Goal: Find specific page/section: Find specific page/section

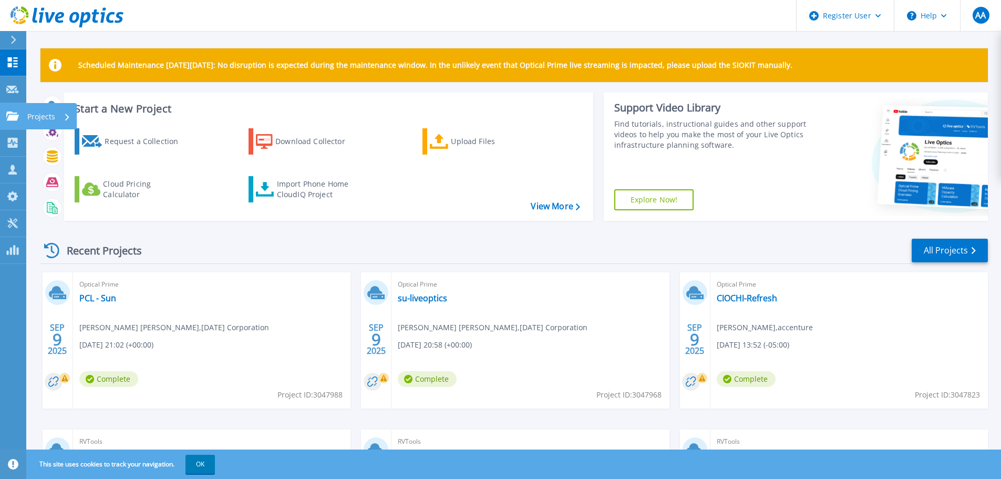
click at [15, 117] on icon at bounding box center [12, 115] width 13 height 9
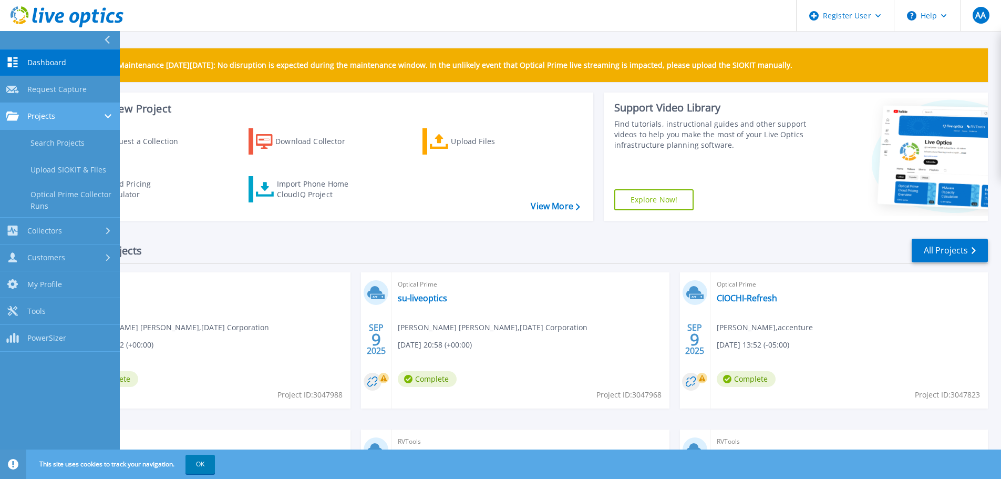
click at [28, 119] on span "Projects" at bounding box center [41, 115] width 28 height 9
click at [33, 119] on span "Projects" at bounding box center [41, 115] width 28 height 9
click at [48, 139] on link "Search Projects" at bounding box center [60, 143] width 120 height 27
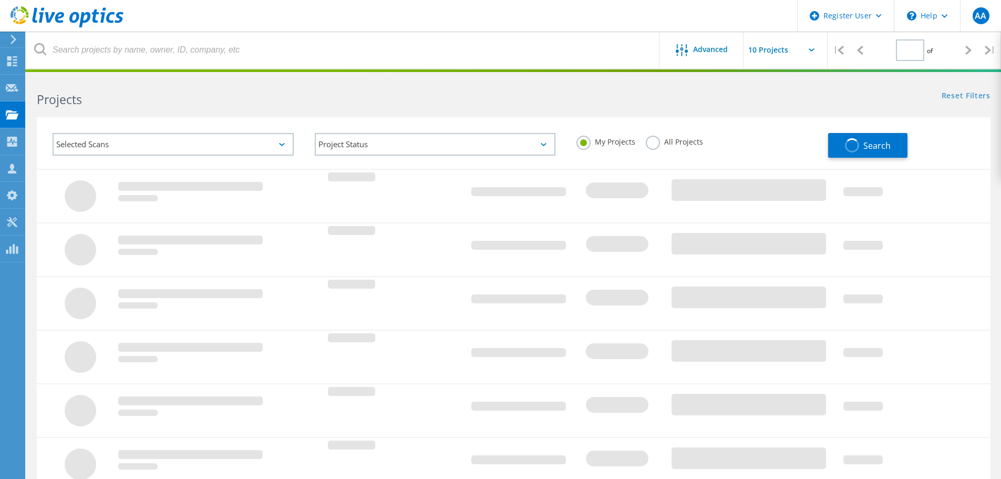
type input "1"
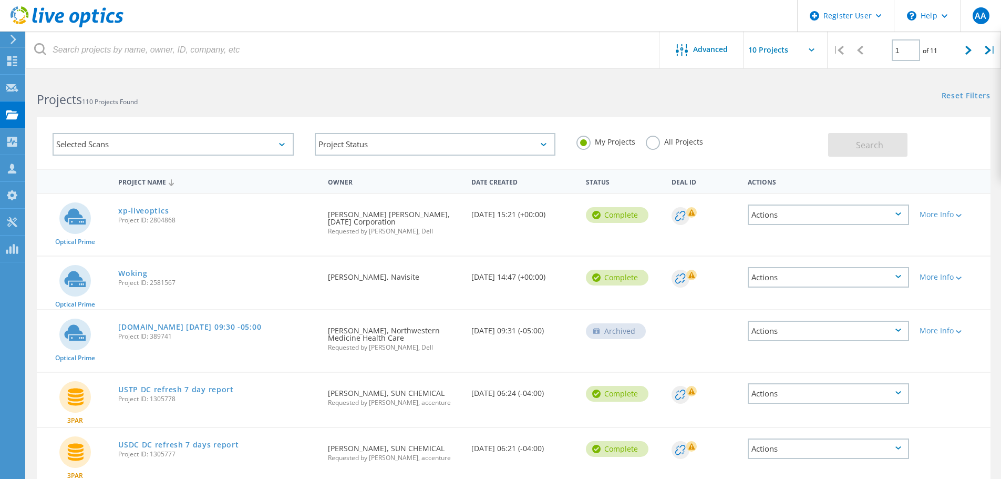
click at [287, 148] on div "Selected Scans" at bounding box center [173, 144] width 241 height 23
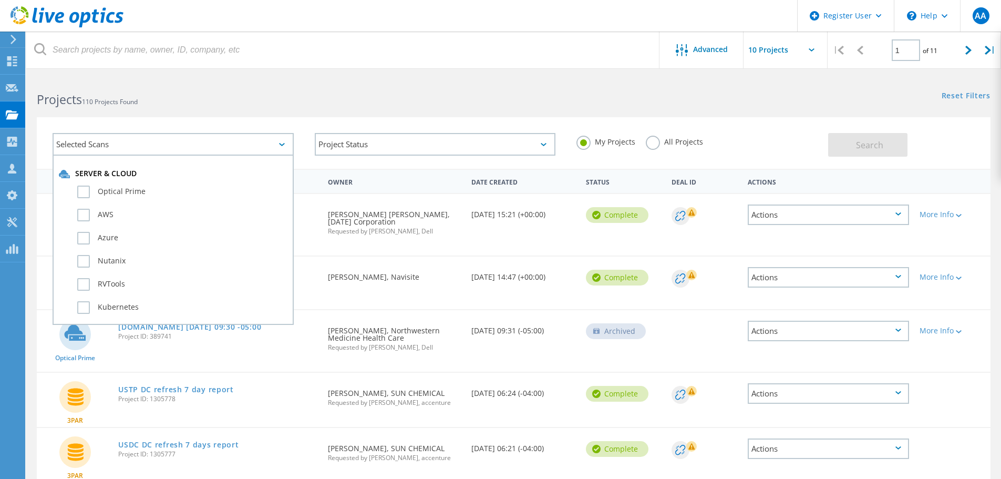
click at [302, 111] on div "Selected Scans Server & Cloud Optical Prime AWS Azure Nutanix RVTools Kubernete…" at bounding box center [513, 136] width 974 height 65
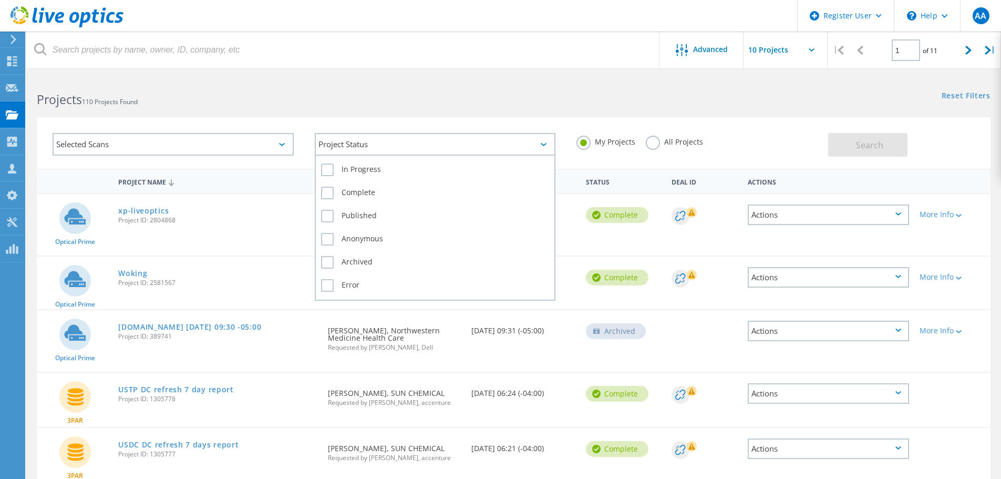
click at [390, 153] on div "Project Status" at bounding box center [435, 144] width 241 height 23
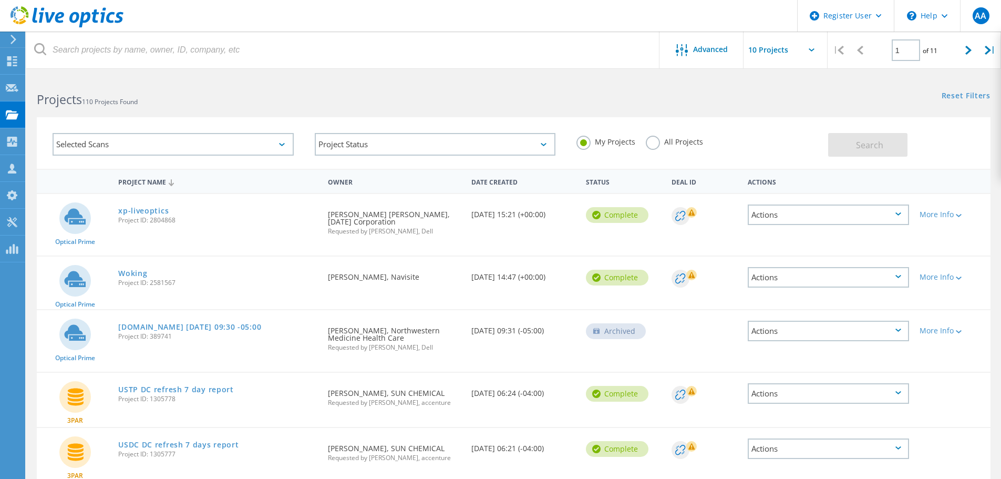
click at [482, 108] on h2 "Projects 110 Projects Found" at bounding box center [270, 99] width 466 height 17
click at [656, 146] on label "All Projects" at bounding box center [674, 141] width 57 height 10
click at [0, 0] on input "All Projects" at bounding box center [0, 0] width 0 height 0
click at [894, 152] on button "Search" at bounding box center [867, 145] width 79 height 24
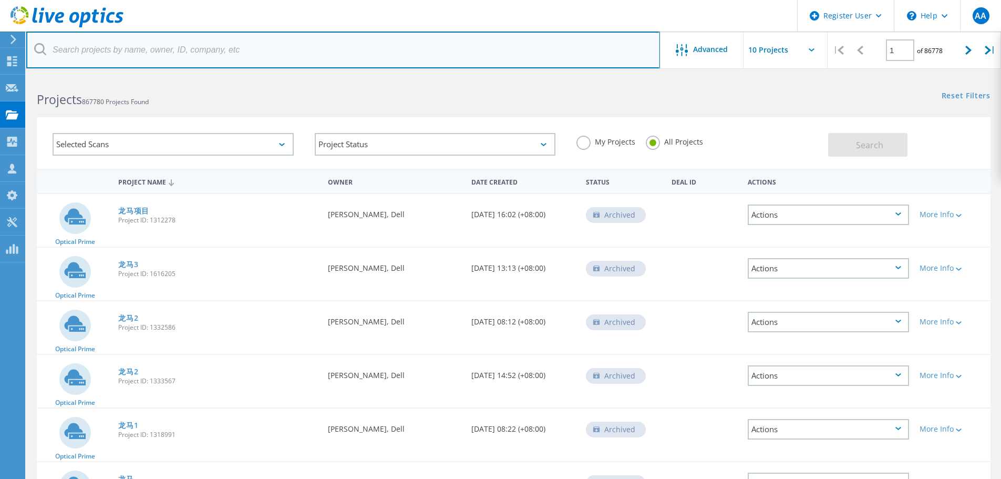
click at [165, 53] on input "text" at bounding box center [343, 50] width 634 height 37
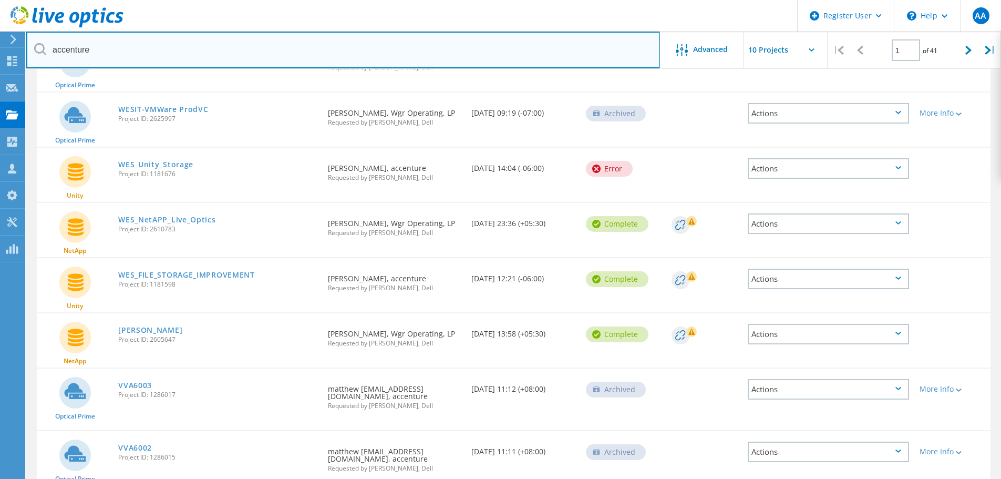
scroll to position [285, 0]
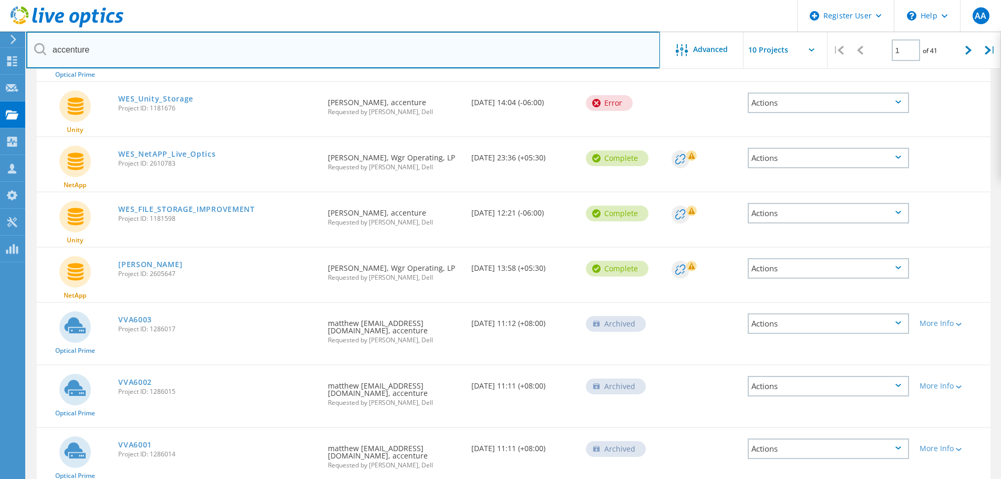
click at [188, 56] on input "accenture" at bounding box center [343, 50] width 634 height 37
type input "accenture CIO"
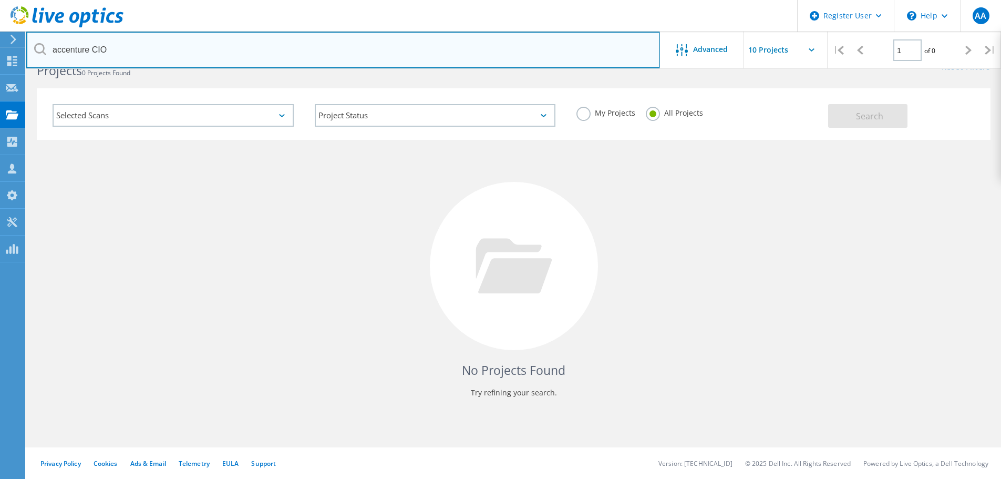
scroll to position [29, 0]
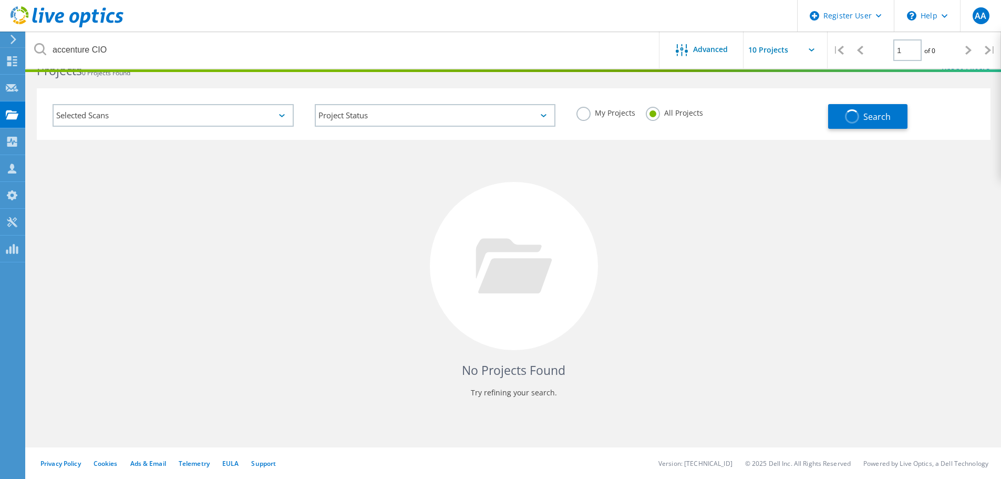
click at [853, 167] on div "No Projects Found Try refining your search." at bounding box center [513, 276] width 953 height 272
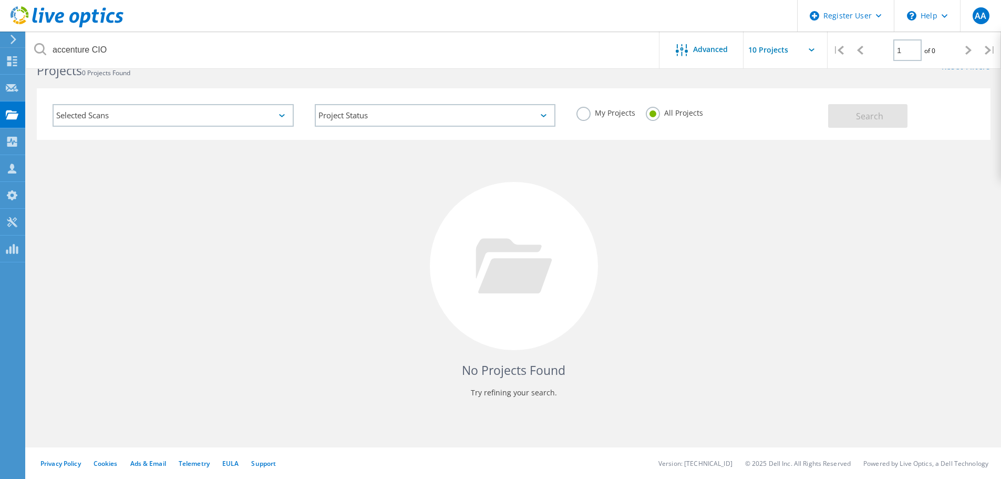
click at [580, 112] on label "My Projects" at bounding box center [605, 112] width 59 height 10
click at [0, 0] on input "My Projects" at bounding box center [0, 0] width 0 height 0
click at [851, 109] on button "Search" at bounding box center [867, 116] width 79 height 24
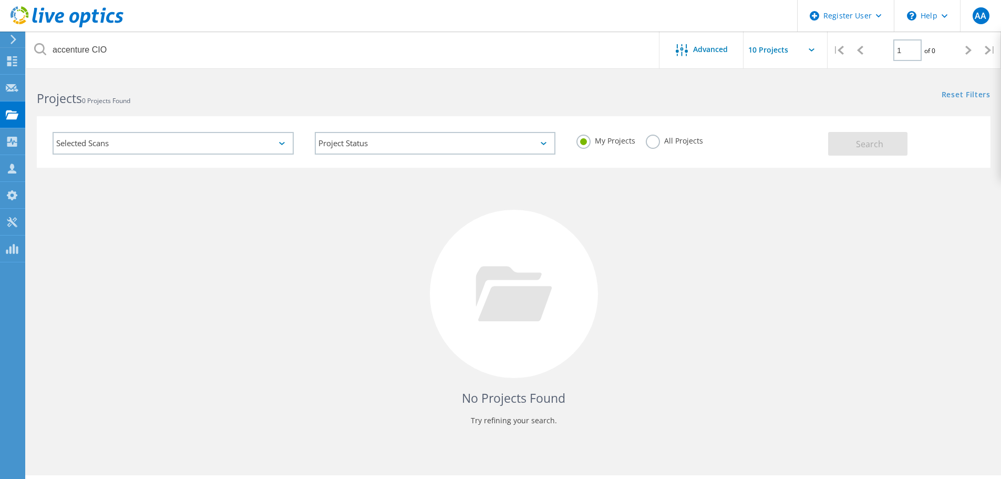
scroll to position [0, 0]
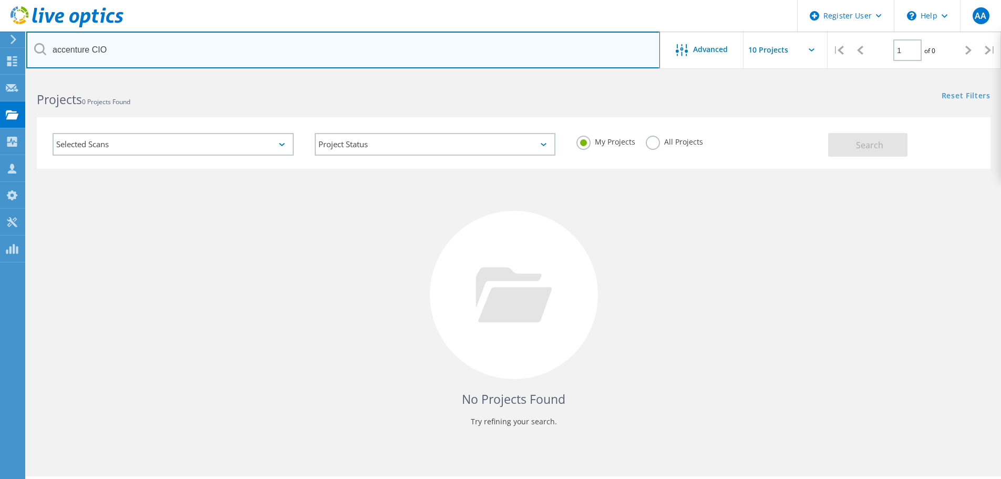
click at [160, 41] on input "accenture CIO" at bounding box center [343, 50] width 634 height 37
click at [162, 41] on input "accenture CIO" at bounding box center [343, 50] width 634 height 37
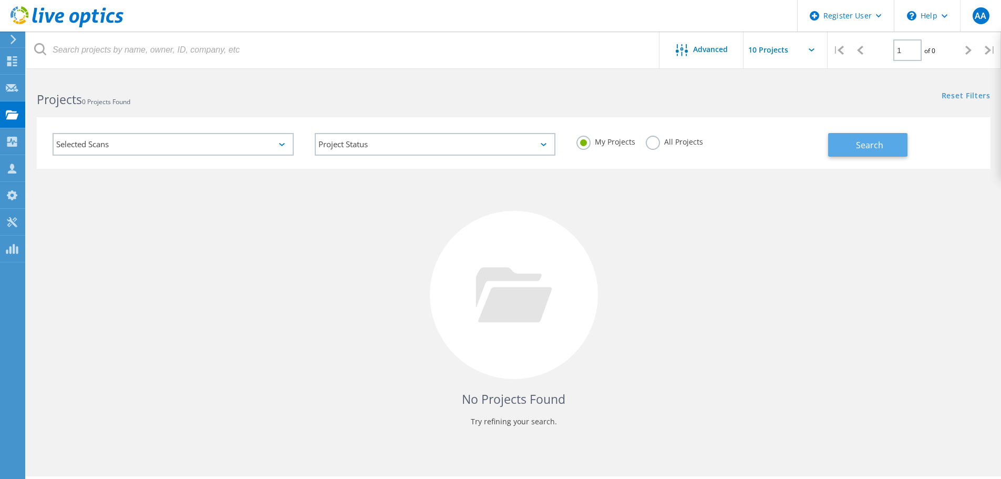
click at [883, 153] on button "Search" at bounding box center [867, 145] width 79 height 24
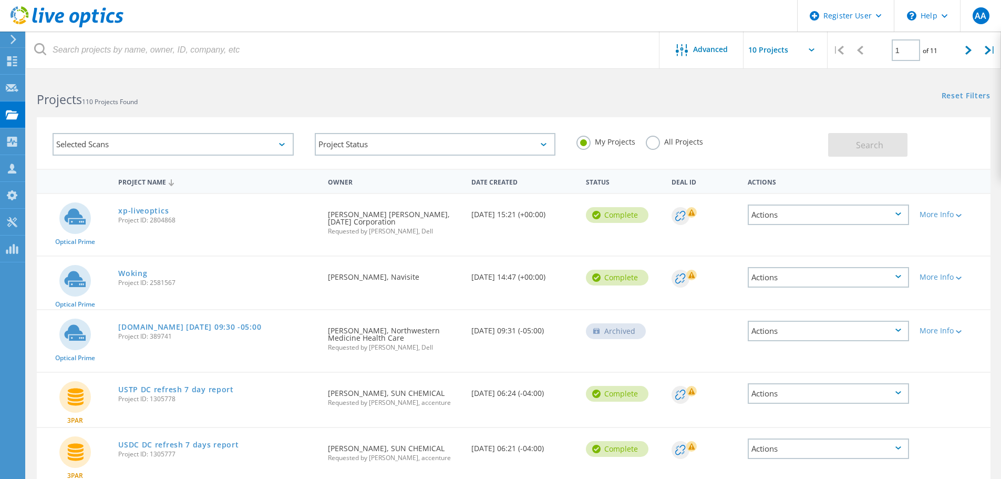
click at [289, 69] on div at bounding box center [500, 70] width 1001 height 3
